Goal: Complete application form

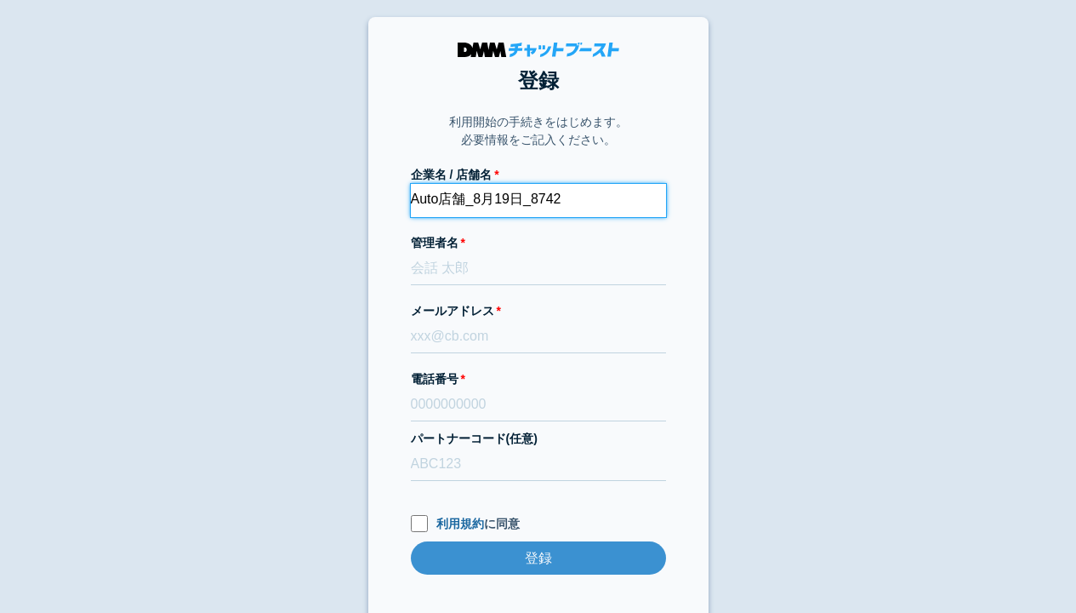
type input "Auto店舗_8月19日_8742"
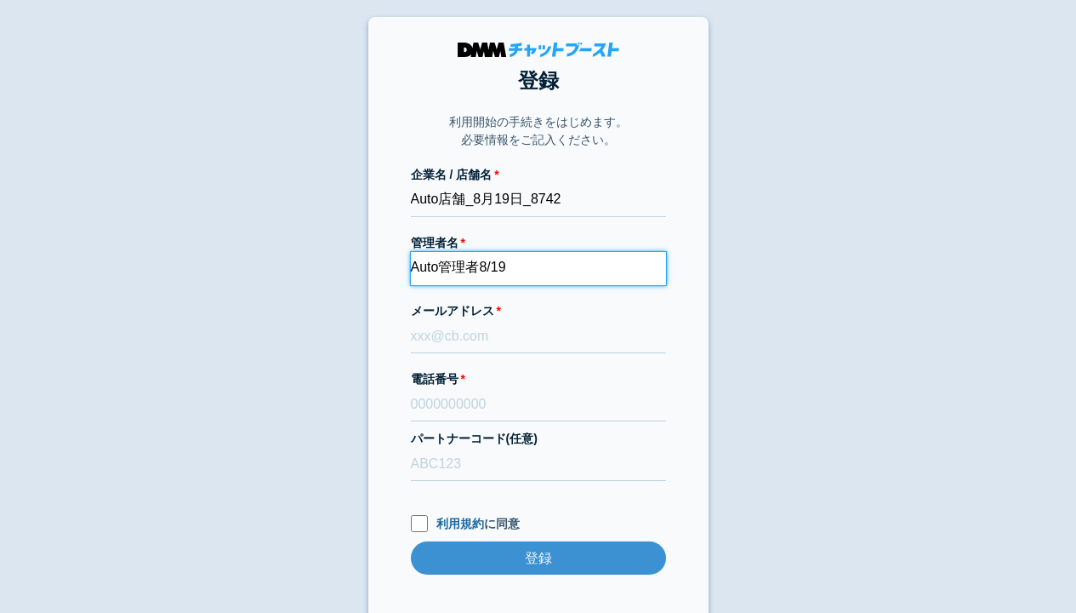
type input "Auto管理者8/19"
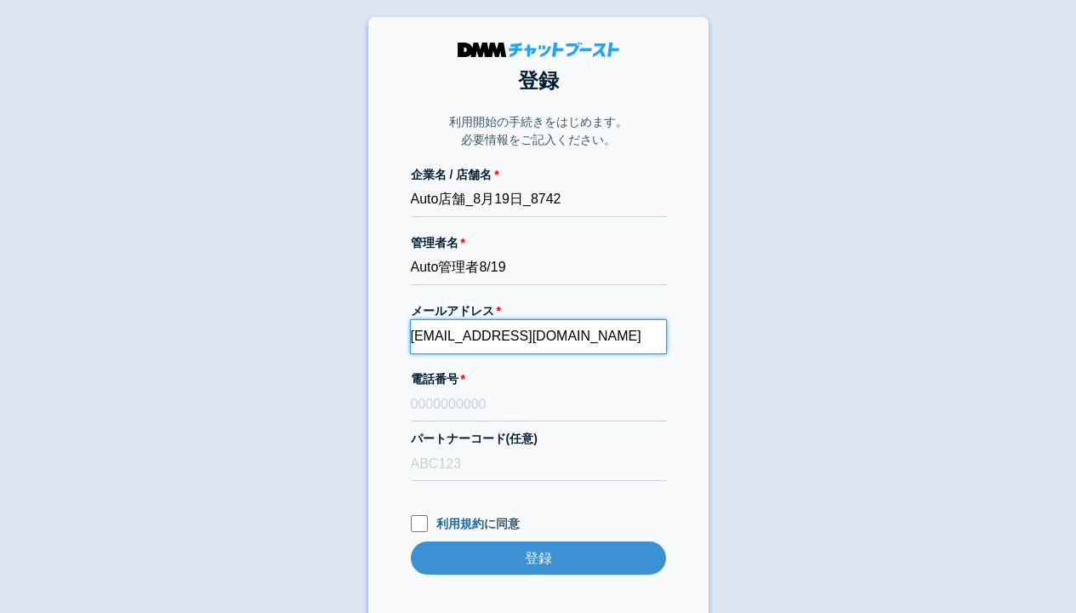
type input "[EMAIL_ADDRESS][DOMAIN_NAME]"
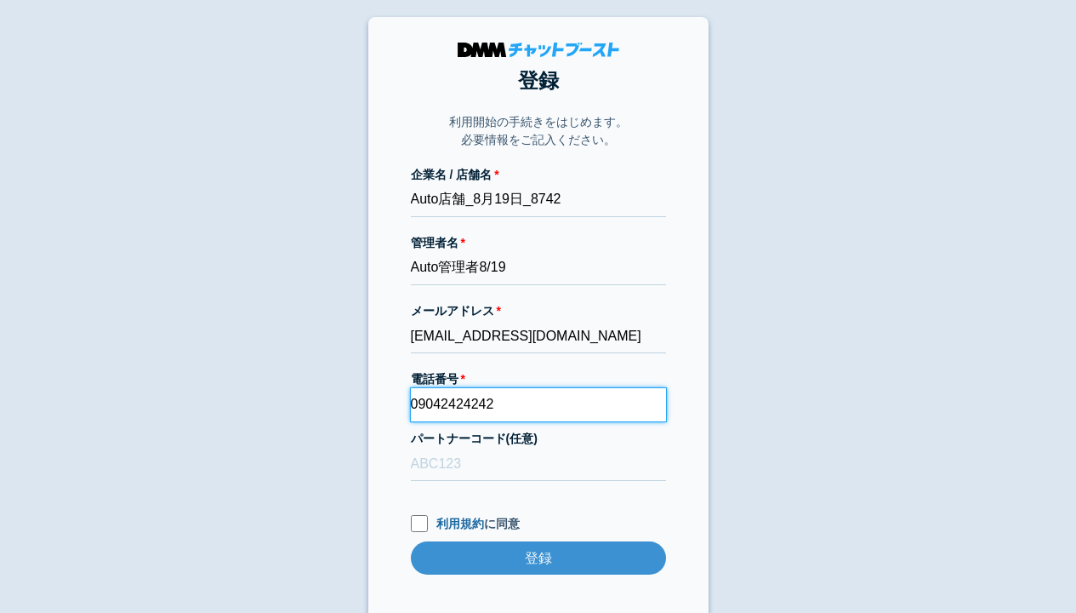
type input "09042424242"
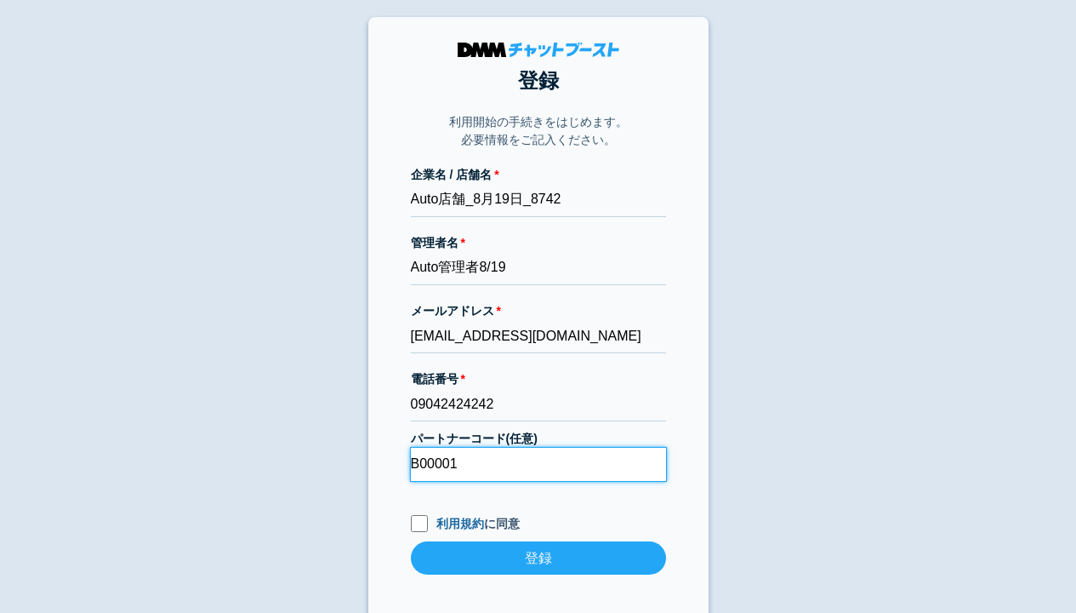
type input "B00001"
click at [419, 522] on input "利用規約 に同意" at bounding box center [419, 523] width 17 height 17
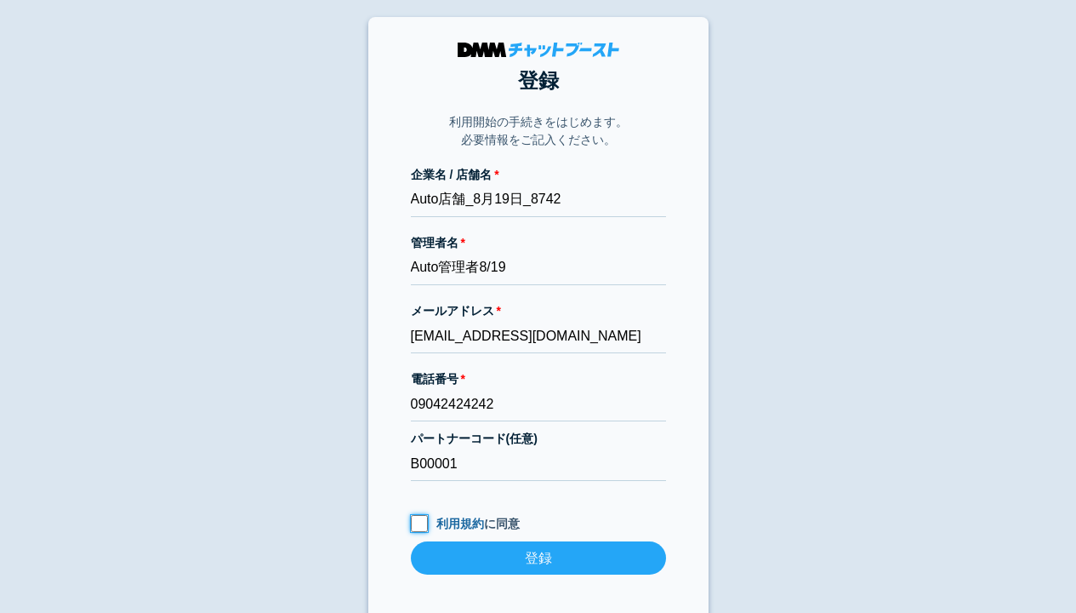
checkbox input "true"
click at [538, 557] on input "登録" at bounding box center [538, 557] width 255 height 33
